Goal: Task Accomplishment & Management: Use online tool/utility

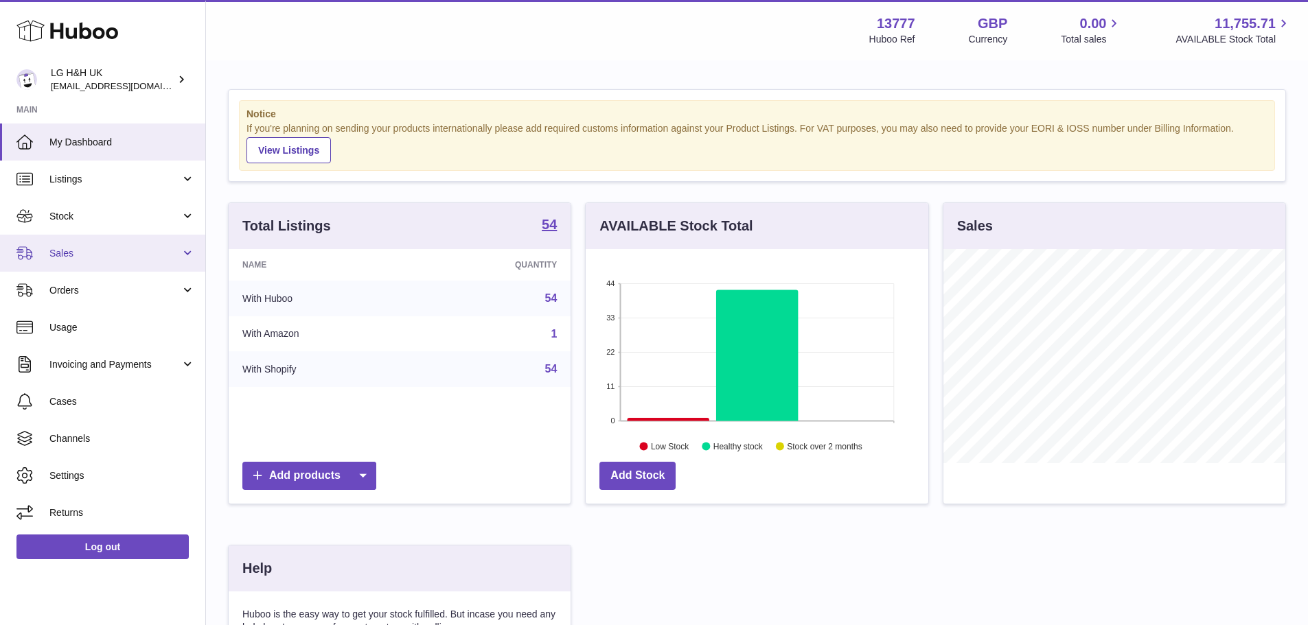
scroll to position [214, 342]
drag, startPoint x: 0, startPoint y: 0, endPoint x: 74, endPoint y: 242, distance: 252.7
click at [74, 242] on link "Sales" at bounding box center [102, 253] width 205 height 37
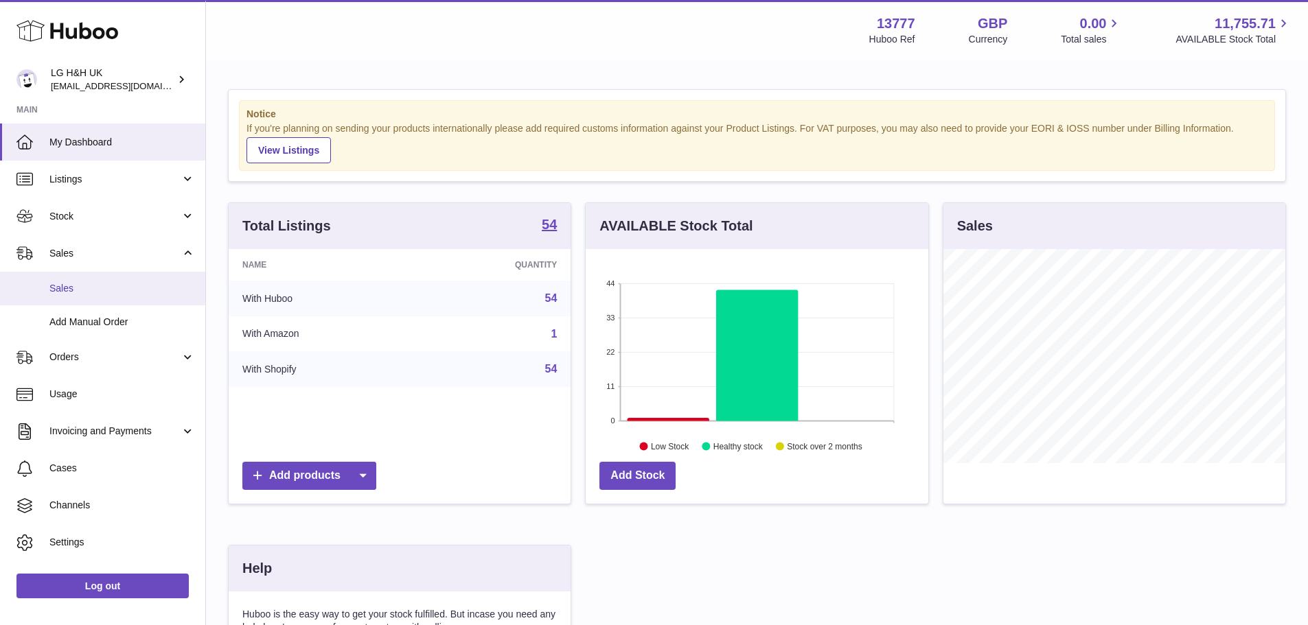
click at [71, 282] on span "Sales" at bounding box center [122, 288] width 146 height 13
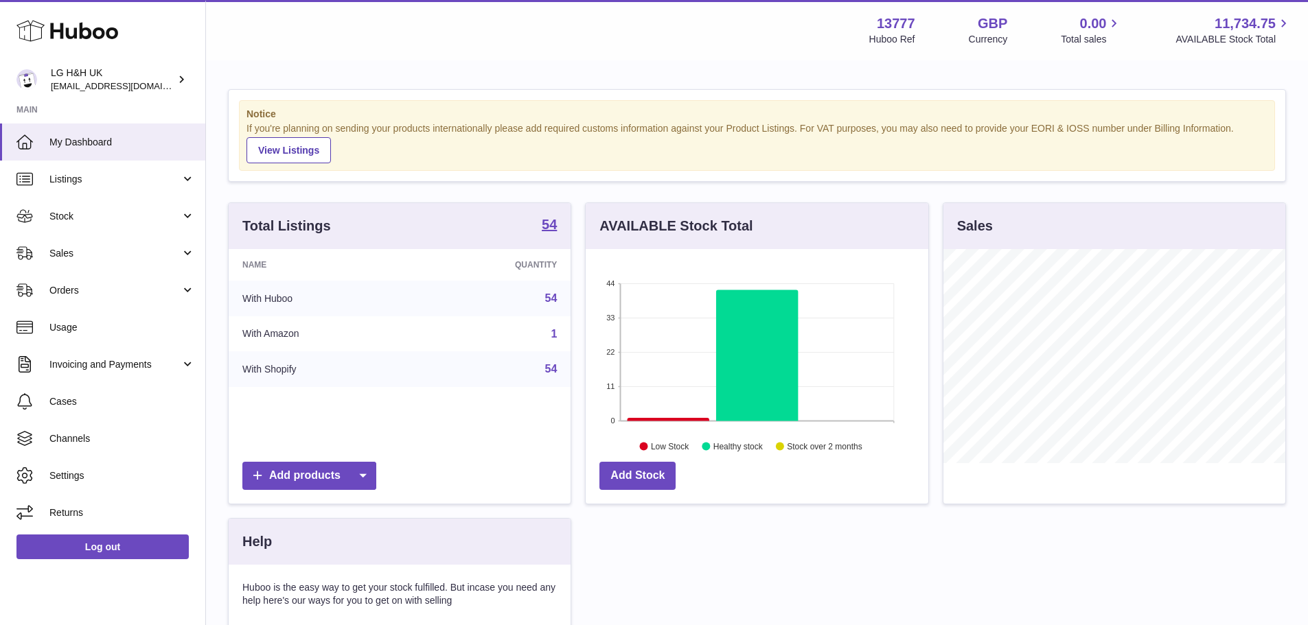
scroll to position [214, 342]
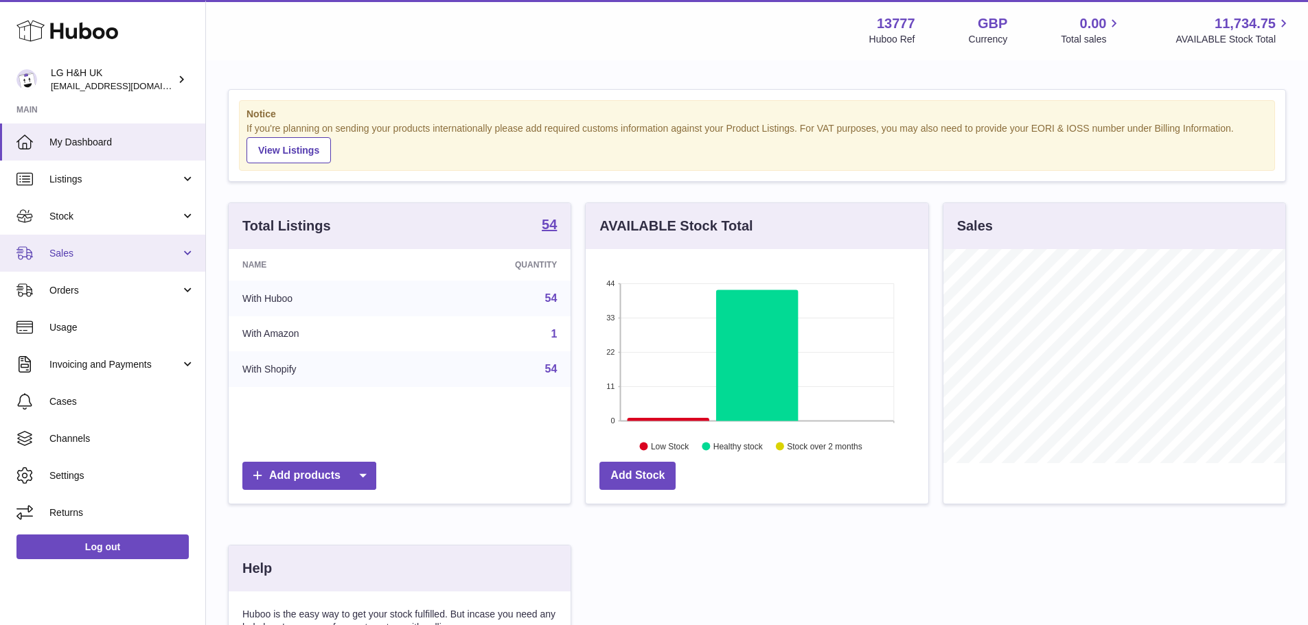
click at [82, 253] on span "Sales" at bounding box center [114, 253] width 131 height 13
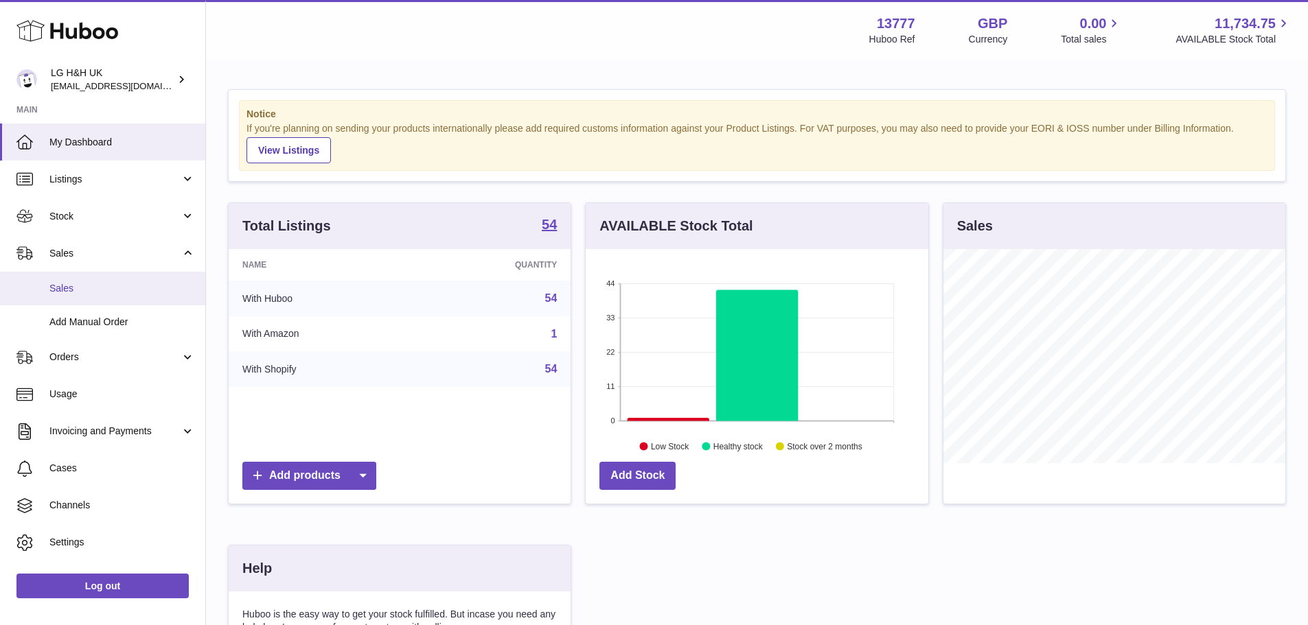
click at [76, 279] on link "Sales" at bounding box center [102, 289] width 205 height 34
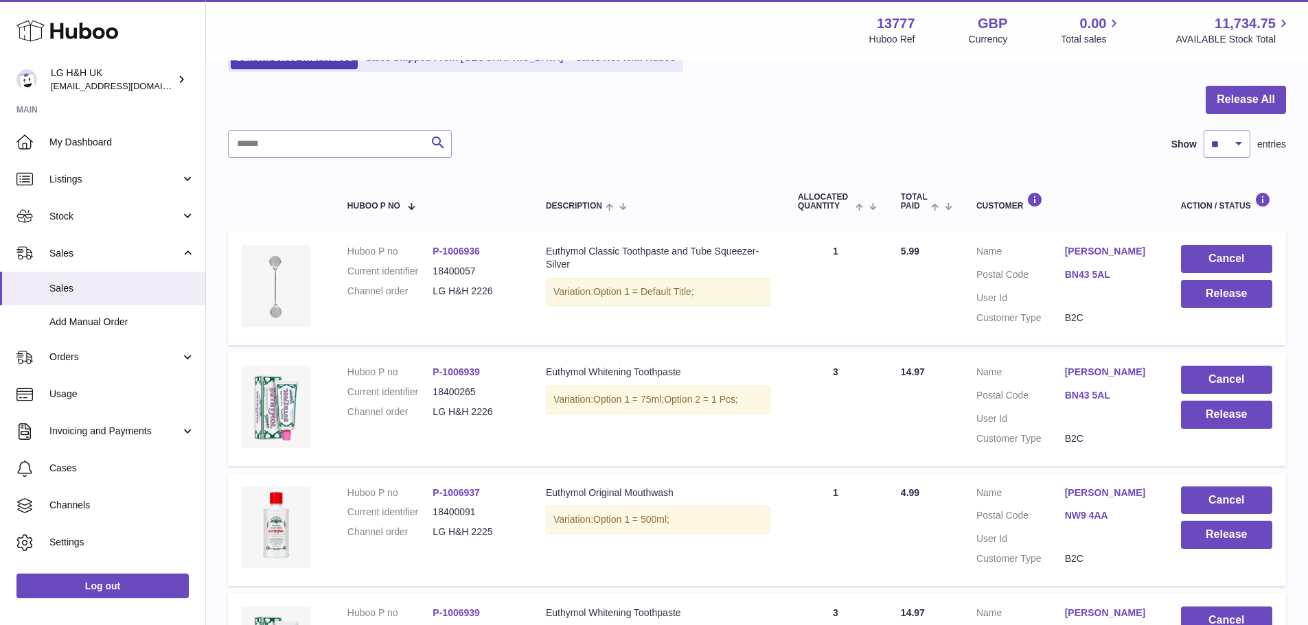
scroll to position [91, 0]
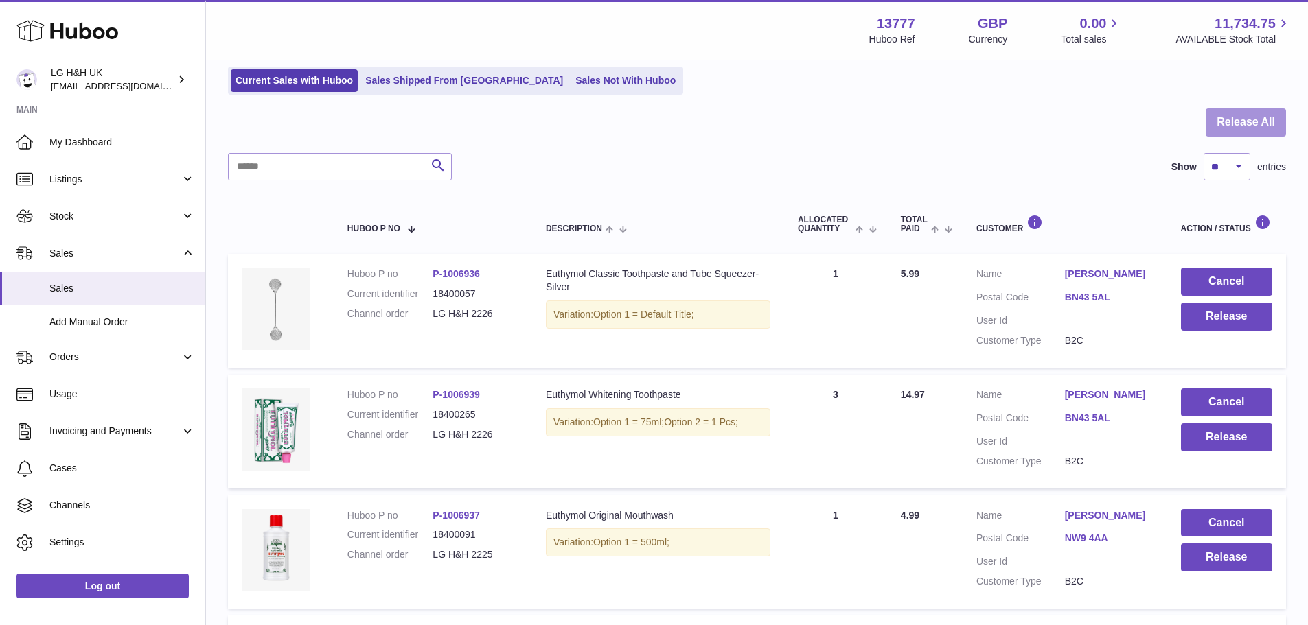
click at [1229, 119] on button "Release All" at bounding box center [1245, 122] width 80 height 28
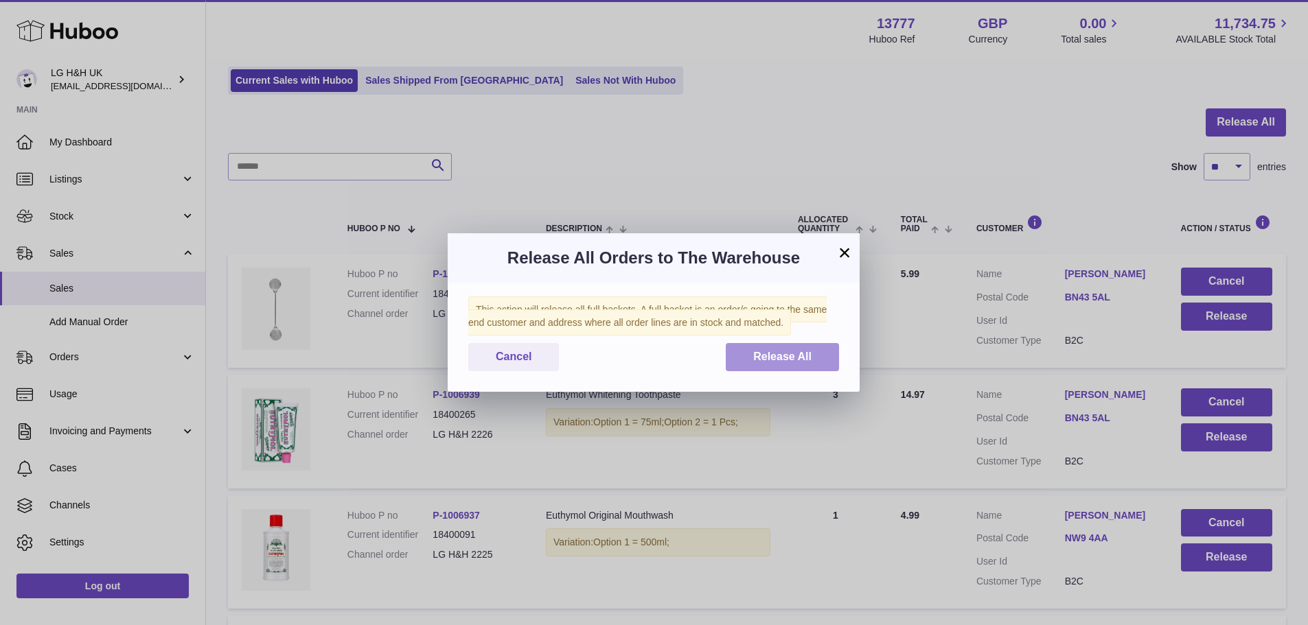
click at [786, 358] on span "Release All" at bounding box center [782, 357] width 58 height 12
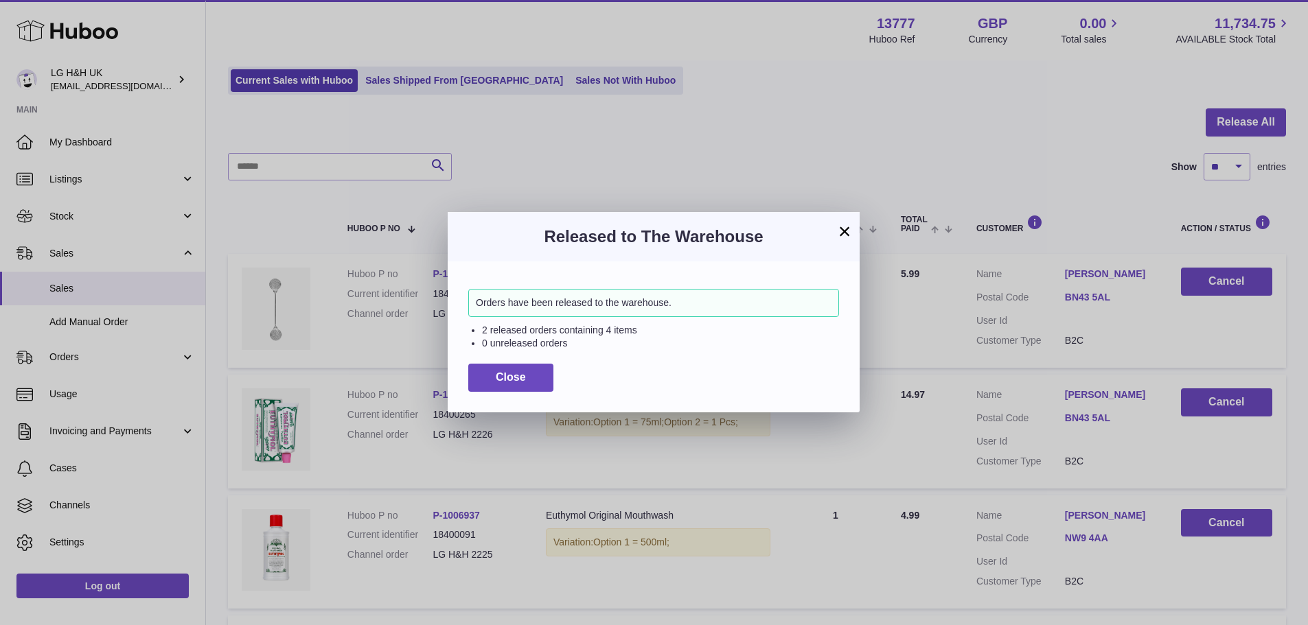
click at [841, 235] on button "×" at bounding box center [844, 231] width 16 height 16
